Goal: Task Accomplishment & Management: Use online tool/utility

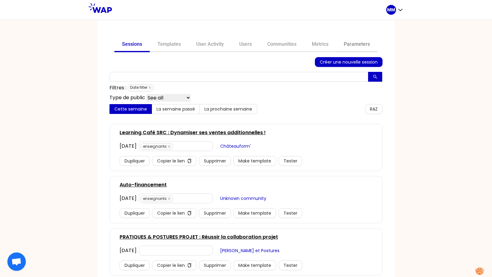
click at [356, 42] on link "Parameters" at bounding box center [356, 44] width 41 height 15
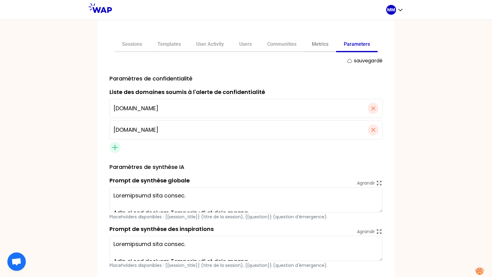
click at [318, 45] on link "Metrics" at bounding box center [320, 44] width 32 height 15
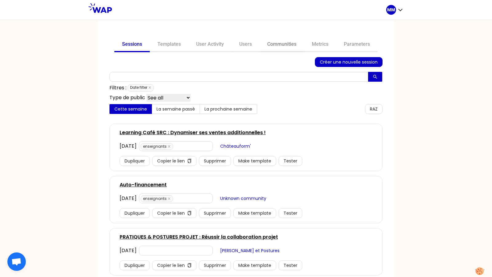
click at [286, 42] on link "Communities" at bounding box center [281, 44] width 45 height 15
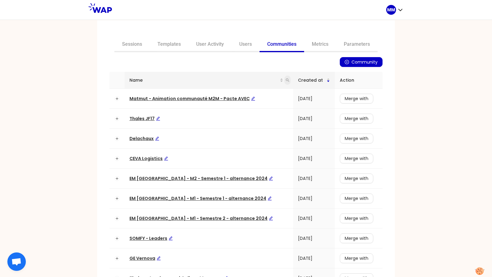
click at [286, 81] on icon "search" at bounding box center [288, 80] width 4 height 4
type input "op"
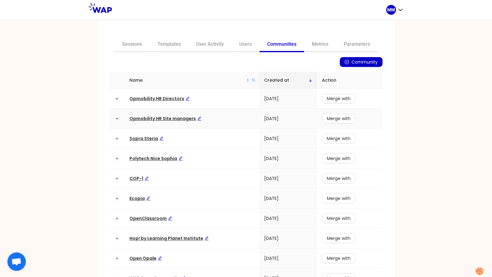
click at [170, 117] on span "Opmobility HR Site managers" at bounding box center [165, 119] width 72 height 6
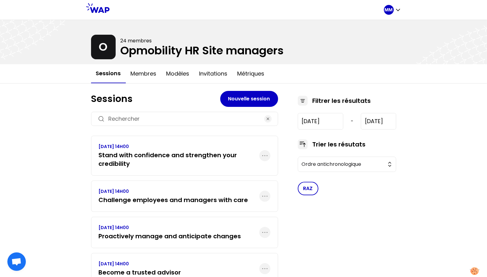
click at [186, 155] on h3 "Stand with confidence and strengthen your credibility" at bounding box center [179, 159] width 160 height 17
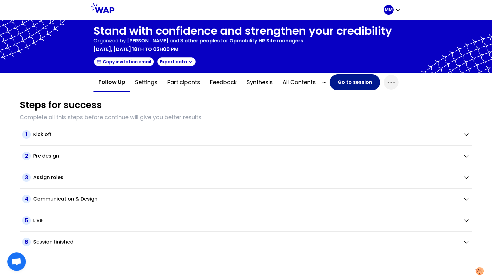
click at [364, 77] on button "Go to session" at bounding box center [354, 82] width 50 height 16
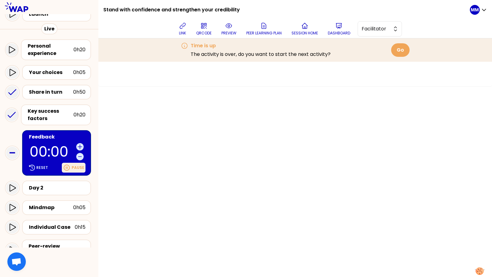
scroll to position [89, 0]
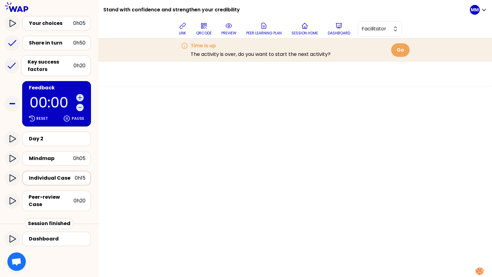
click at [59, 176] on div "Individual Case" at bounding box center [52, 178] width 46 height 7
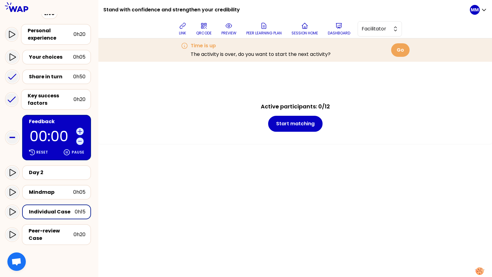
scroll to position [60, 0]
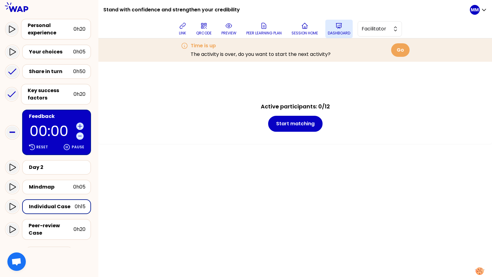
click at [335, 23] on button "Dashboard" at bounding box center [338, 29] width 27 height 18
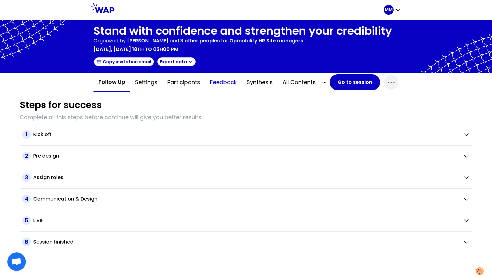
click at [231, 87] on button "Feedback" at bounding box center [223, 82] width 37 height 18
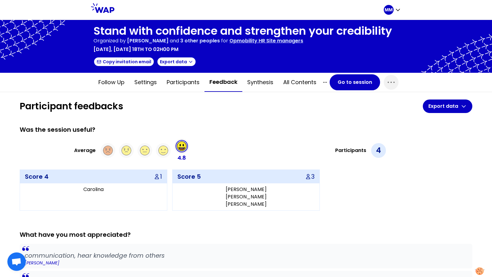
click at [266, 111] on h1 "Participant feedbacks" at bounding box center [221, 106] width 403 height 11
click at [217, 81] on button "Feedback" at bounding box center [223, 82] width 38 height 19
click at [342, 79] on button "Go to session" at bounding box center [354, 82] width 50 height 16
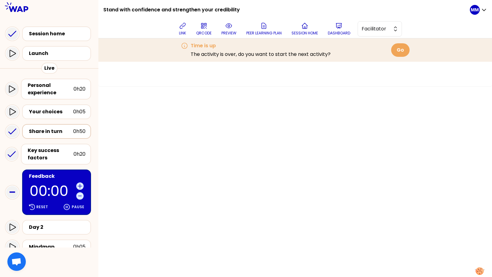
click at [47, 128] on div "Share in turn" at bounding box center [51, 131] width 44 height 7
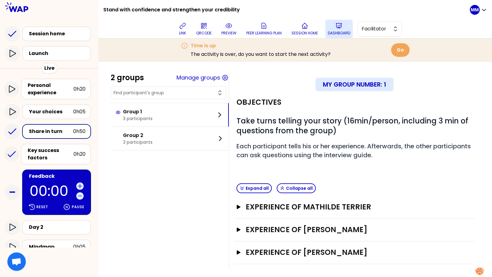
click at [343, 30] on button "Dashboard" at bounding box center [338, 29] width 27 height 18
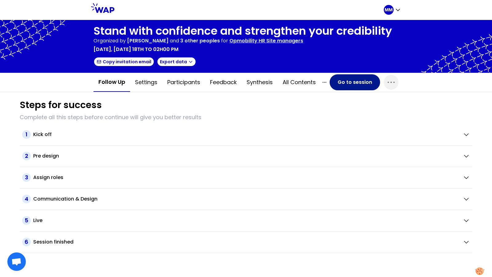
click at [352, 81] on button "Go to session" at bounding box center [354, 82] width 50 height 16
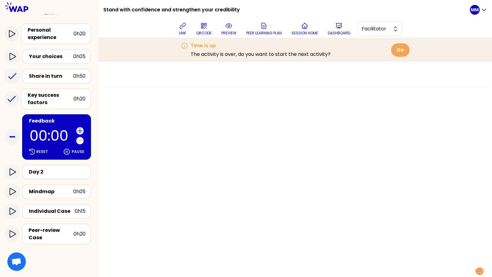
scroll to position [89, 0]
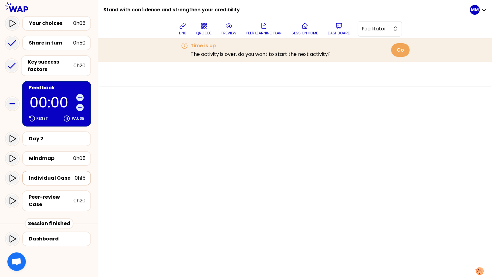
click at [64, 178] on div "Individual Case" at bounding box center [52, 178] width 46 height 7
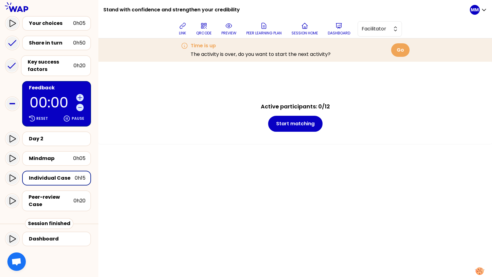
click at [368, 104] on div "Active participants: 0/12 Start matching" at bounding box center [295, 117] width 369 height 30
click at [190, 124] on div "Active participants: 0/12 Start matching" at bounding box center [295, 117] width 369 height 30
click at [341, 27] on icon at bounding box center [339, 25] width 6 height 5
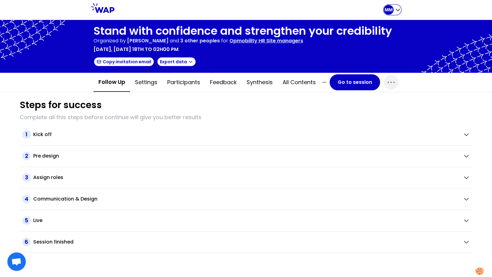
click at [388, 12] on p "MM" at bounding box center [388, 10] width 8 height 6
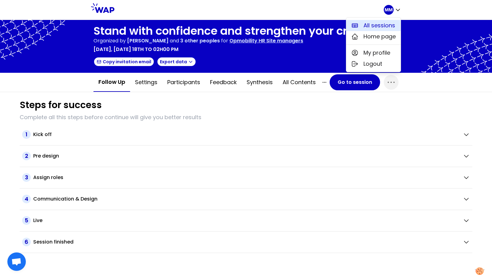
click at [377, 23] on span "All sessions" at bounding box center [379, 25] width 32 height 9
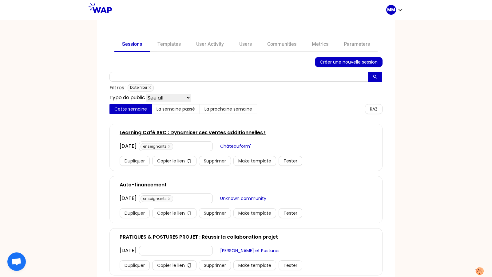
scroll to position [14, 0]
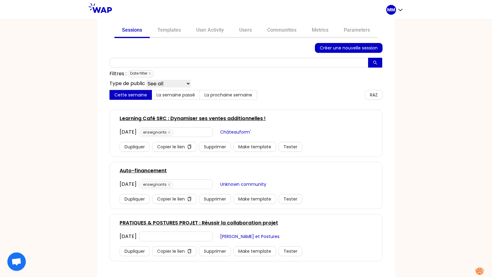
click at [191, 222] on link "PRATIQUES & POSTURES PROJET : Réussir la collaboration projet" at bounding box center [199, 222] width 158 height 7
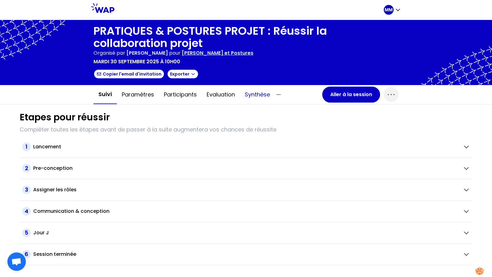
click at [259, 94] on button "Synthèse" at bounding box center [257, 94] width 35 height 18
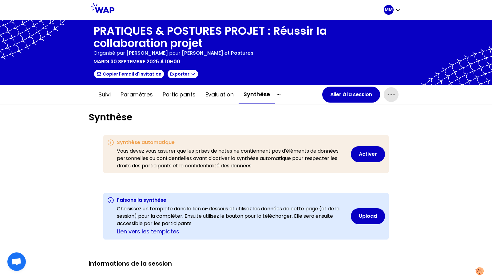
click at [388, 94] on icon "button" at bounding box center [391, 94] width 6 height 1
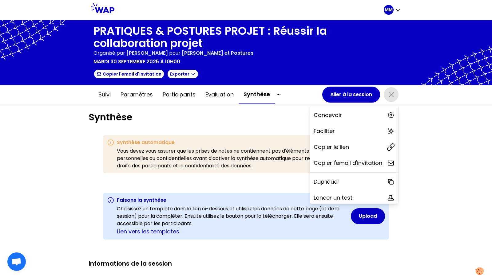
click at [274, 114] on h1 "Synthèse" at bounding box center [246, 117] width 315 height 11
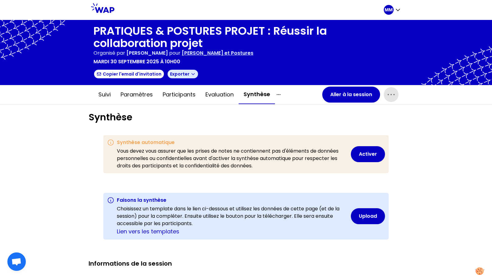
click at [178, 74] on button "Exporter" at bounding box center [183, 74] width 32 height 10
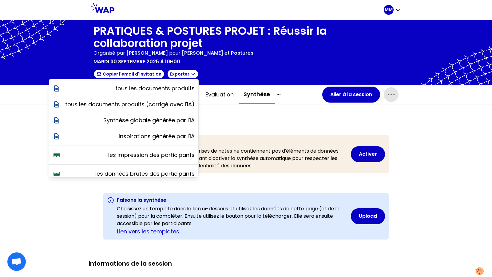
click at [260, 114] on h1 "Synthèse" at bounding box center [246, 117] width 315 height 11
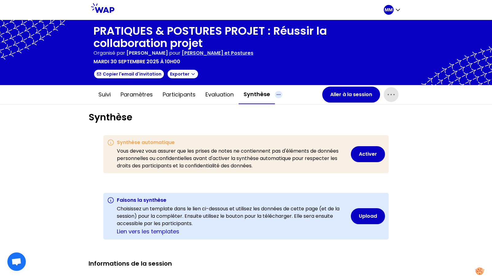
click at [278, 94] on icon "button" at bounding box center [278, 94] width 7 height 7
click at [300, 108] on div "Tous les contenus" at bounding box center [306, 106] width 62 height 11
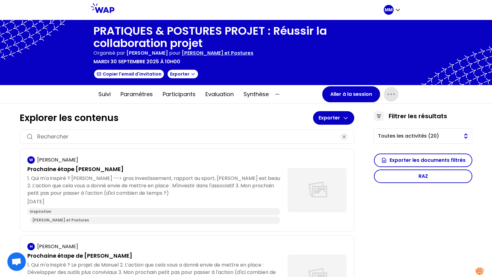
click at [439, 137] on span "Toutes les activités (20)" at bounding box center [419, 135] width 82 height 7
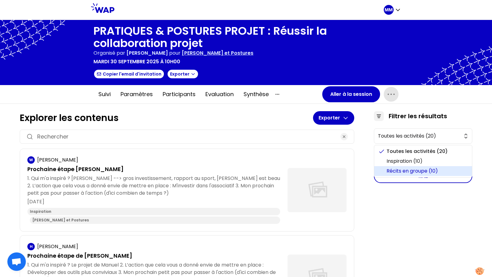
click at [436, 170] on span "Récits en groupe (10)" at bounding box center [426, 171] width 81 height 7
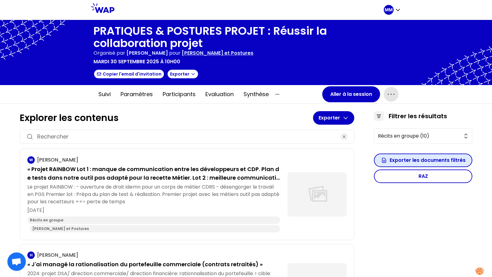
click at [432, 159] on button "Exporter les documents filtrés" at bounding box center [423, 161] width 98 height 14
